Goal: Information Seeking & Learning: Learn about a topic

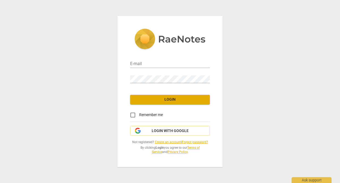
type input "[PERSON_NAME][EMAIL_ADDRESS][PERSON_NAME][DOMAIN_NAME]"
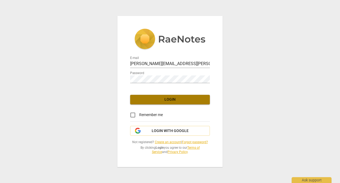
click at [171, 99] on span "Login" at bounding box center [169, 99] width 71 height 5
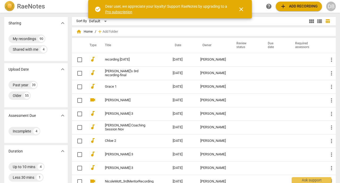
click at [241, 8] on span "close" at bounding box center [241, 9] width 6 height 6
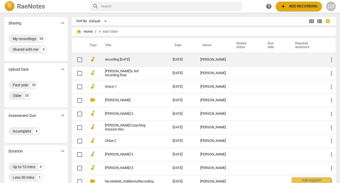
click at [118, 61] on link "recording [DATE]" at bounding box center [129, 60] width 49 height 4
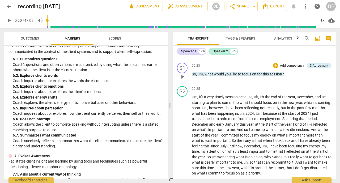
scroll to position [133, 0]
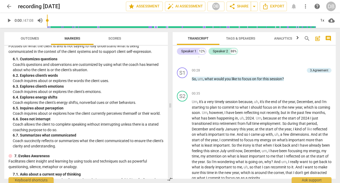
click at [8, 7] on span "arrow_back" at bounding box center [9, 6] width 6 height 6
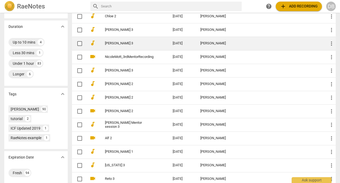
scroll to position [133, 0]
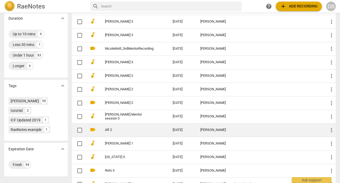
click at [108, 129] on link "Alf 2" at bounding box center [129, 130] width 49 height 4
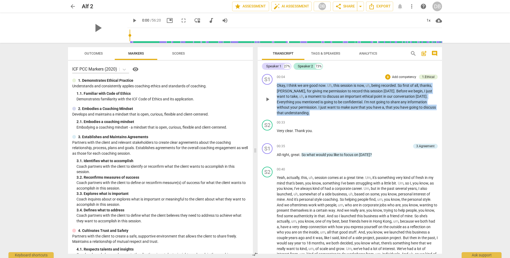
drag, startPoint x: 277, startPoint y: 84, endPoint x: 301, endPoint y: 113, distance: 37.3
click at [301, 113] on p "Okay , I think we are good now . Uh , this session is now , uh , being recorded…" at bounding box center [357, 99] width 161 height 33
click at [340, 147] on div "3.Agreement" at bounding box center [425, 146] width 18 height 5
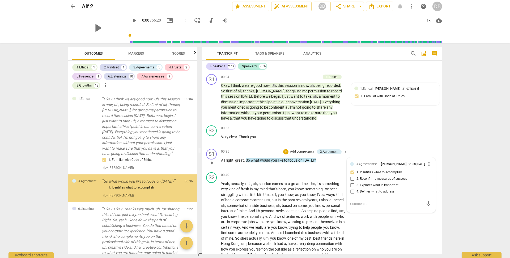
click at [340, 147] on div "S1 play_arrow pause 00:35 + Add competency 3.Agreement keyboard_arrow_right All…" at bounding box center [322, 157] width 240 height 23
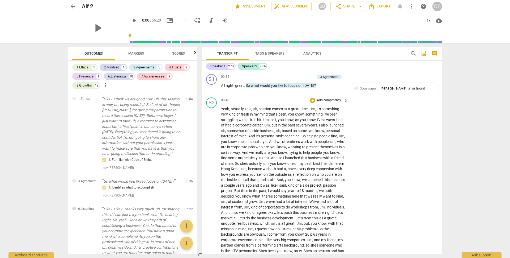
scroll to position [80, 0]
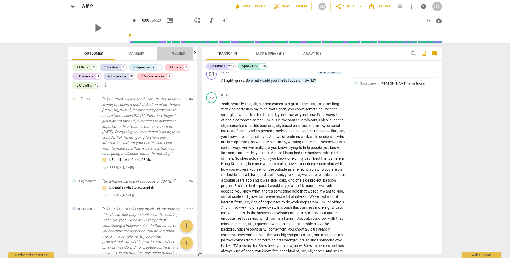
click at [177, 53] on span "Scores" at bounding box center [178, 53] width 13 height 4
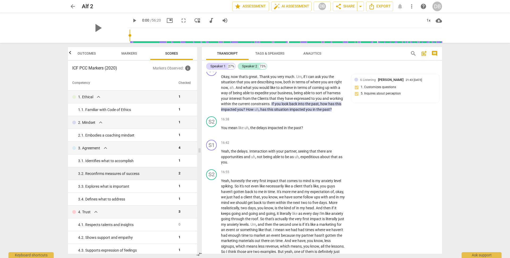
scroll to position [27, 0]
